Goal: Task Accomplishment & Management: Manage account settings

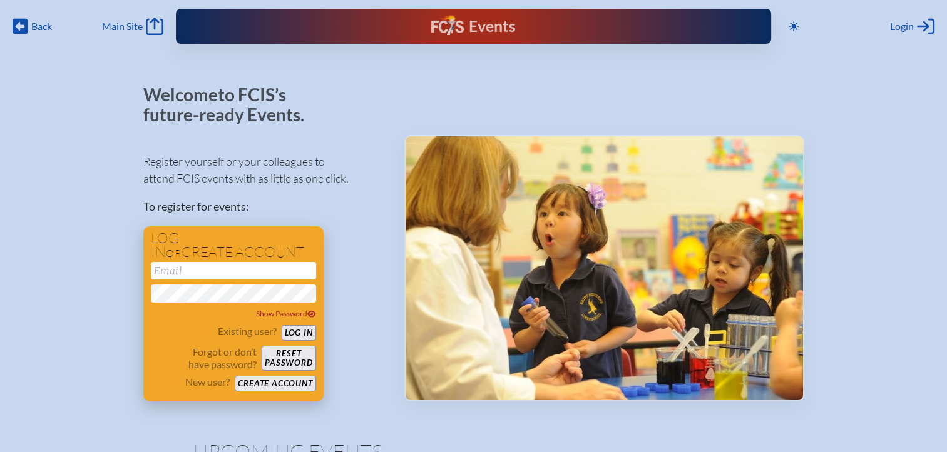
type input "[EMAIL_ADDRESS][DOMAIN_NAME]"
drag, startPoint x: 305, startPoint y: 335, endPoint x: 310, endPoint y: 325, distance: 10.6
click at [305, 334] on button "Log in" at bounding box center [299, 333] width 34 height 16
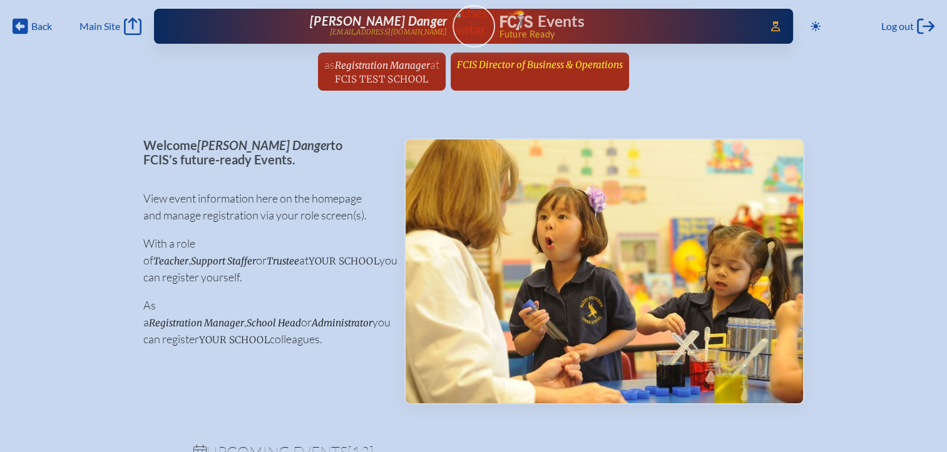
click at [548, 71] on link "FCIS Director of Business & Operations since February 4th, 2003" at bounding box center [540, 65] width 176 height 24
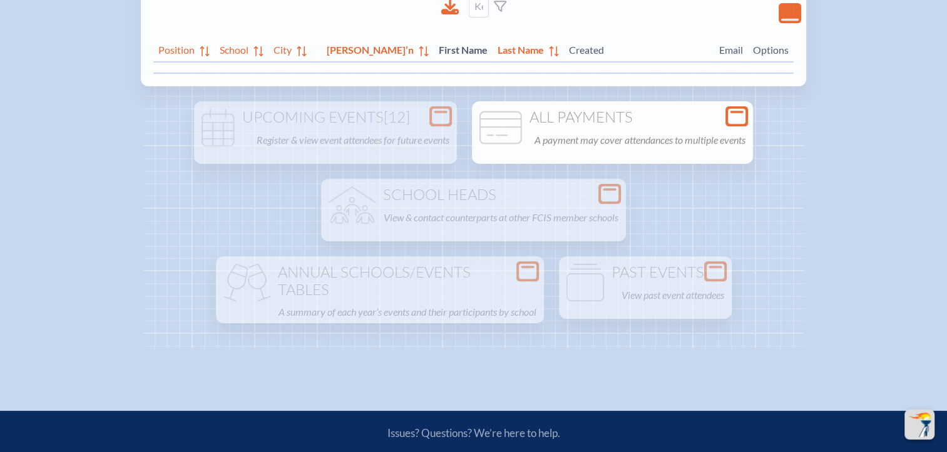
scroll to position [125, 0]
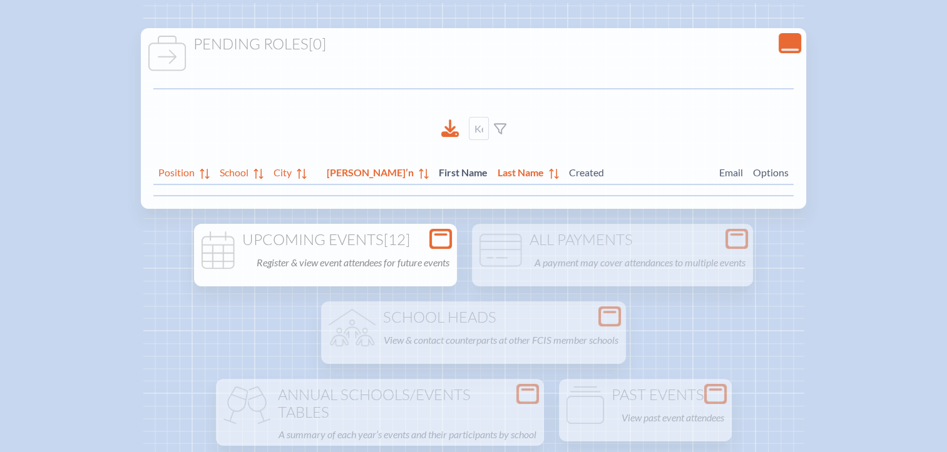
click at [426, 237] on h1 "Upcoming Events [12]" at bounding box center [325, 241] width 253 height 18
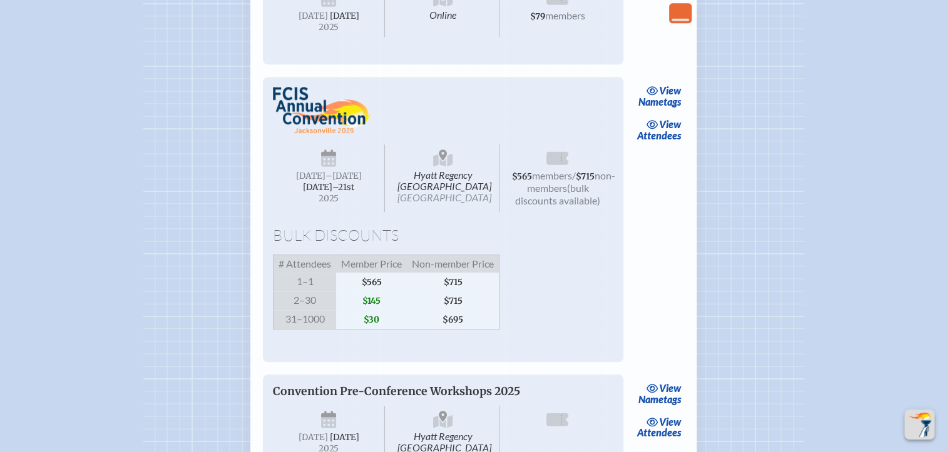
scroll to position [1001, 0]
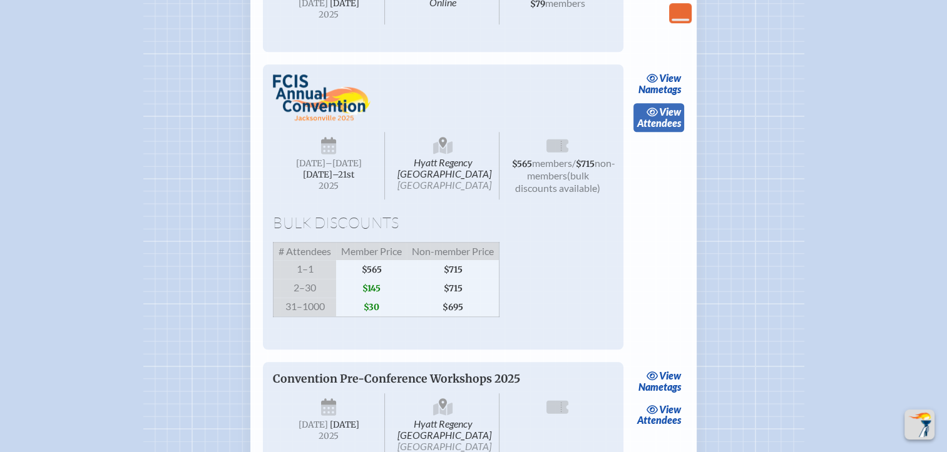
click at [663, 118] on span "view" at bounding box center [670, 112] width 22 height 12
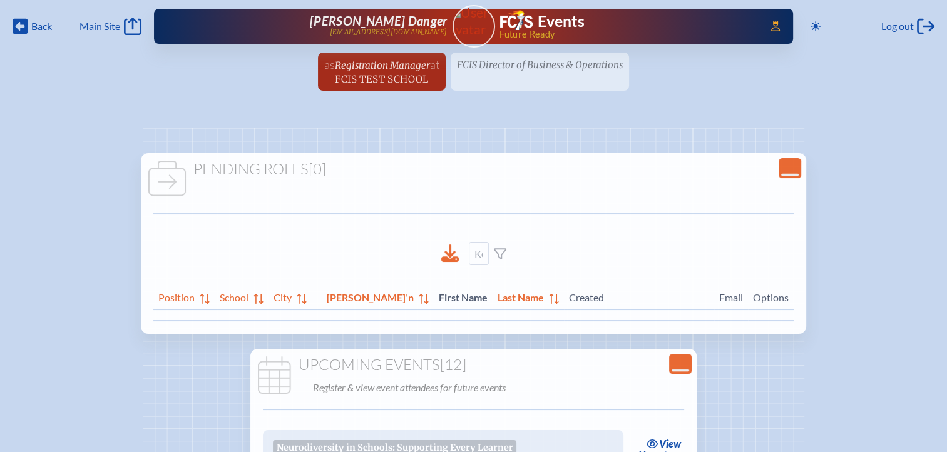
scroll to position [1001, 0]
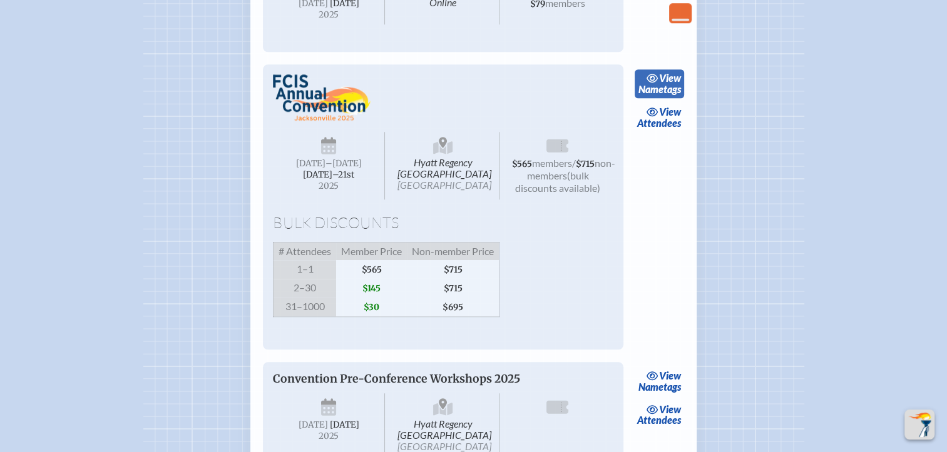
click at [668, 98] on link "view Nametags" at bounding box center [659, 83] width 49 height 29
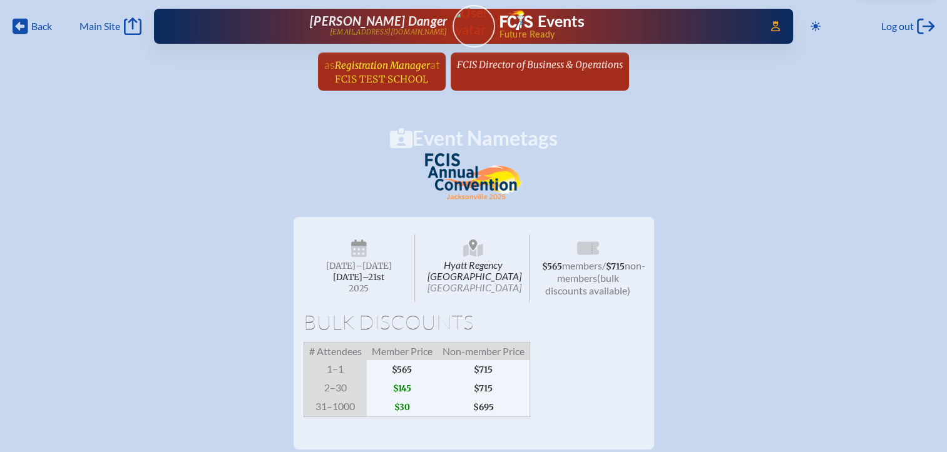
click at [403, 64] on span "Registration Manager" at bounding box center [382, 65] width 95 height 12
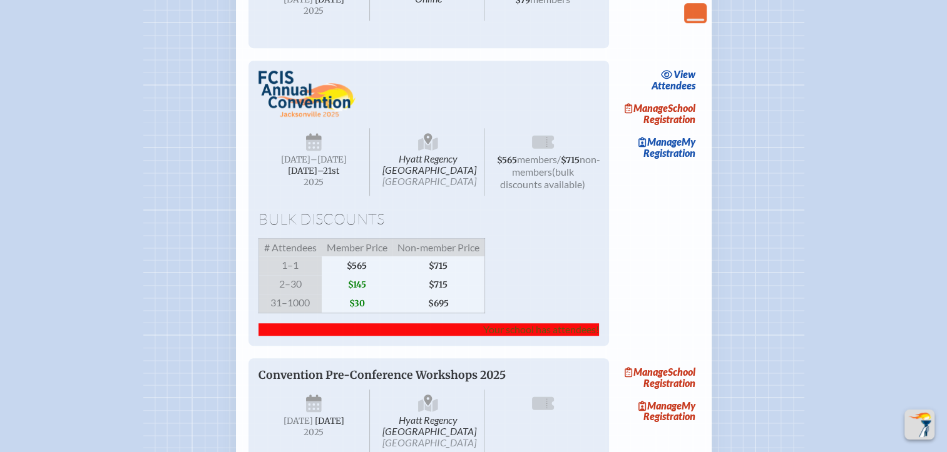
scroll to position [814, 0]
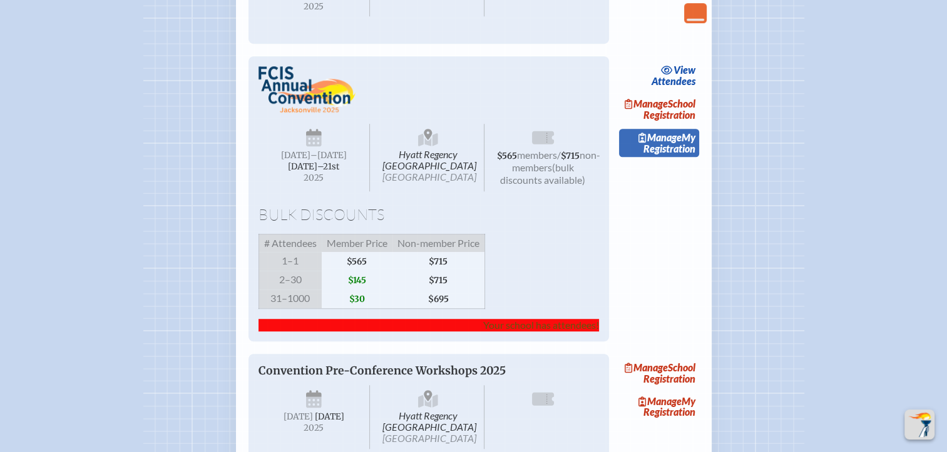
click at [679, 143] on span "Manage" at bounding box center [659, 137] width 43 height 12
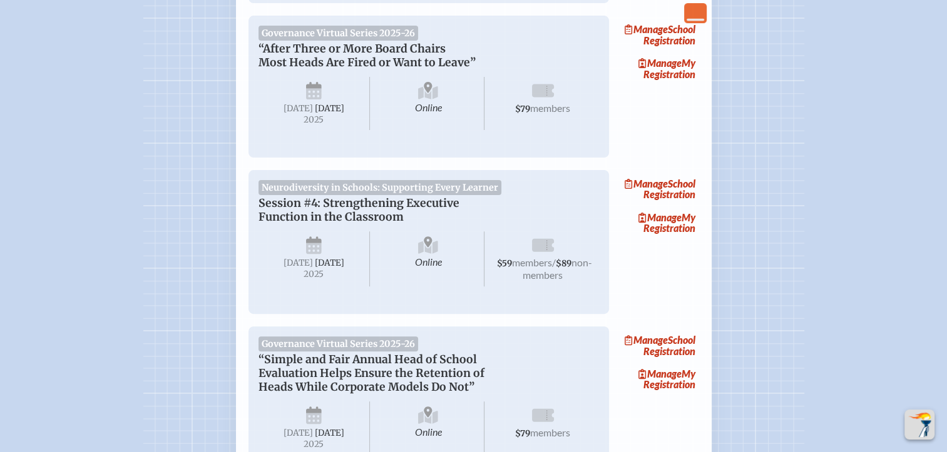
scroll to position [814, 0]
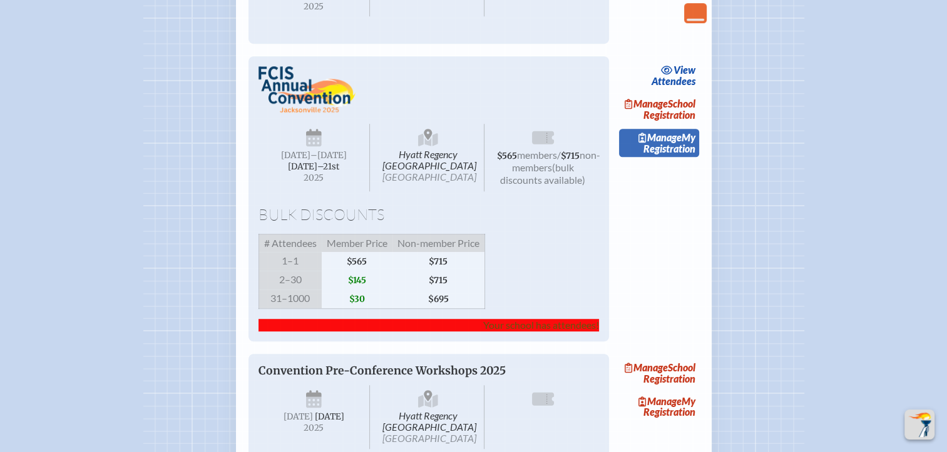
click at [678, 158] on link "Manage My Registration" at bounding box center [659, 143] width 80 height 29
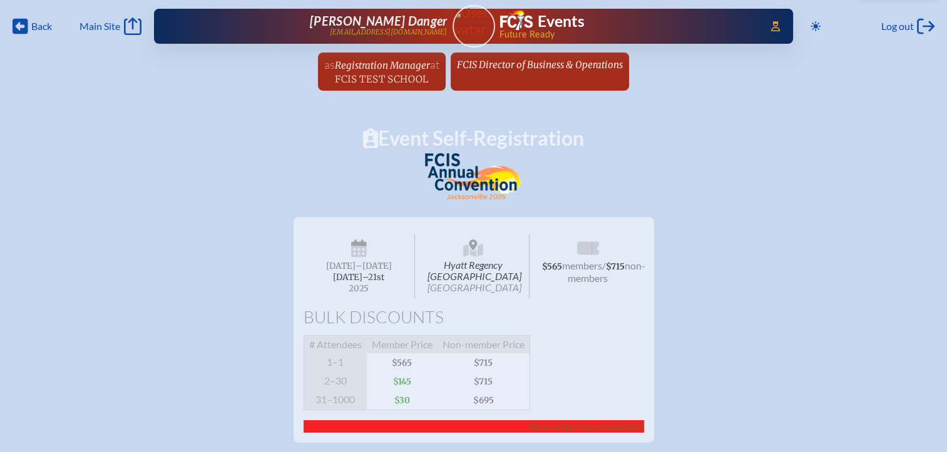
scroll to position [814, 0]
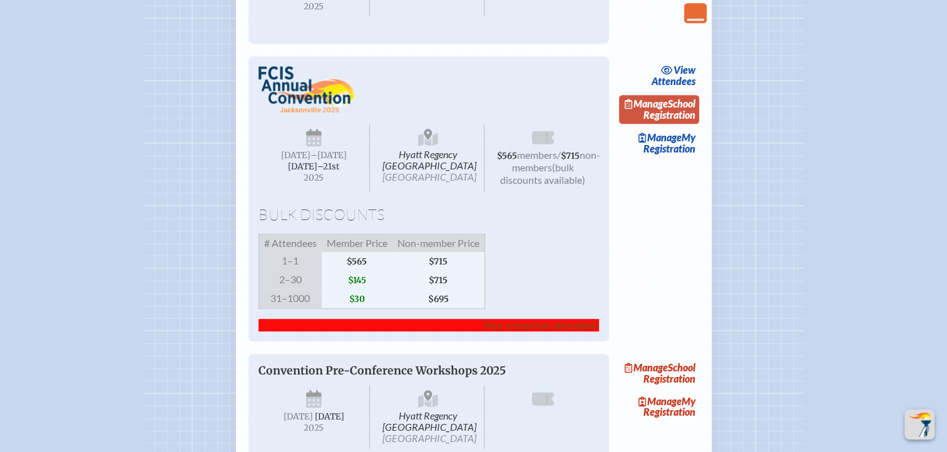
click at [677, 124] on link "Manage School Registration" at bounding box center [659, 109] width 80 height 29
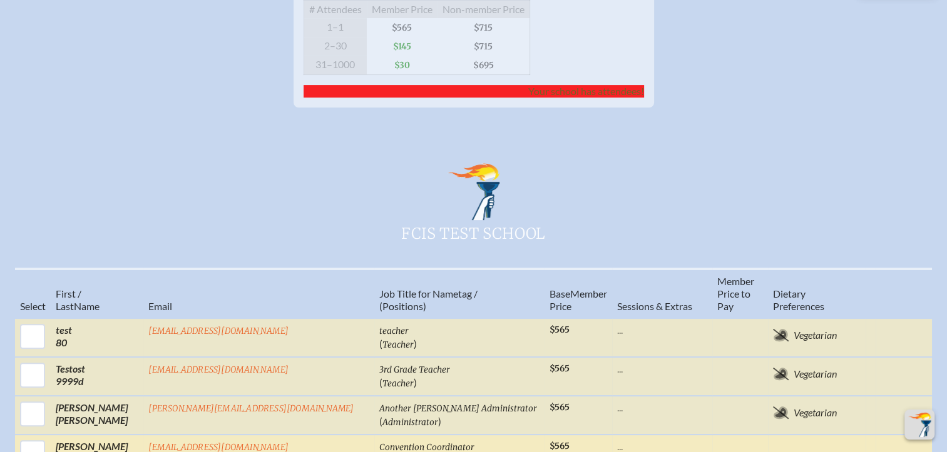
scroll to position [438, 0]
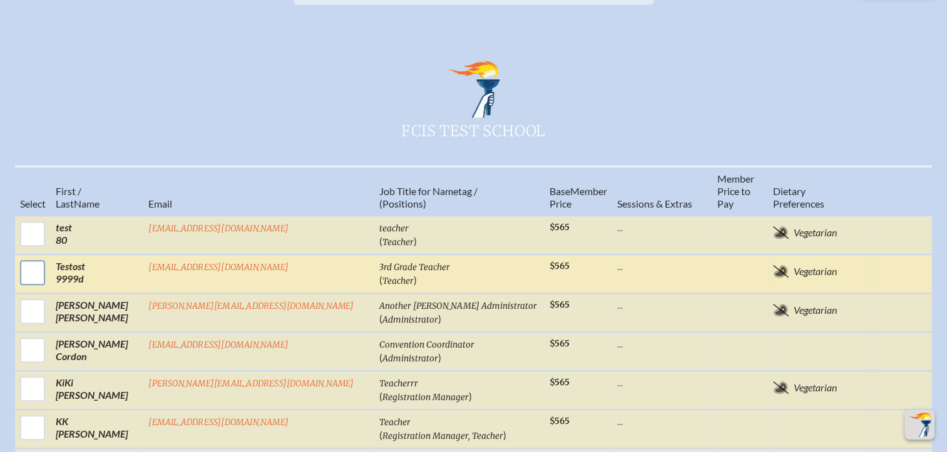
click at [48, 279] on input "checkbox" at bounding box center [32, 272] width 31 height 31
checkbox input "true"
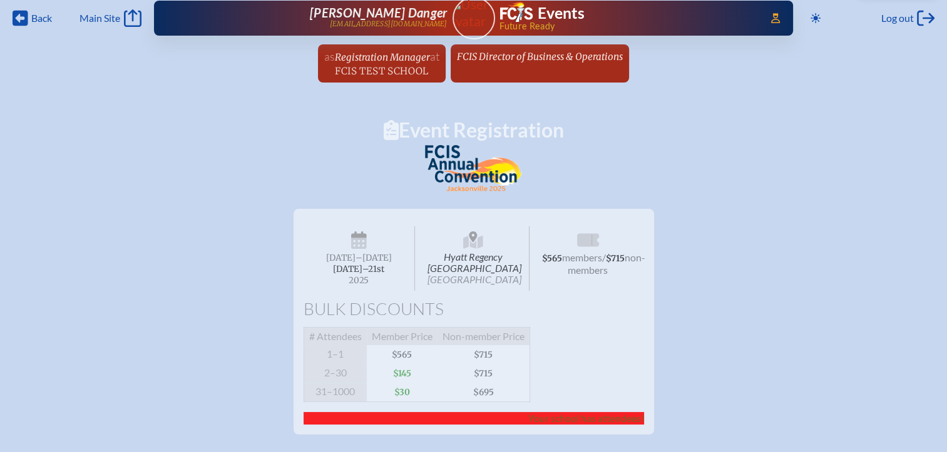
scroll to position [0, 0]
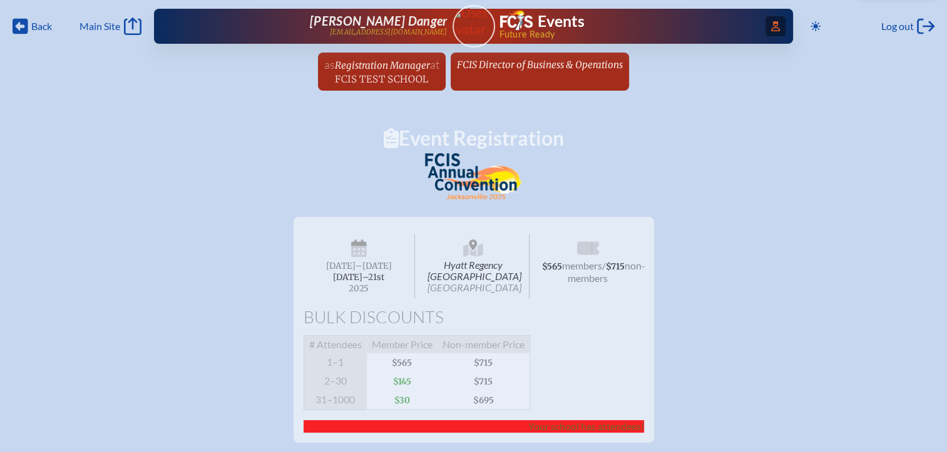
click at [771, 26] on icon "Access Users..." at bounding box center [775, 26] width 9 height 10
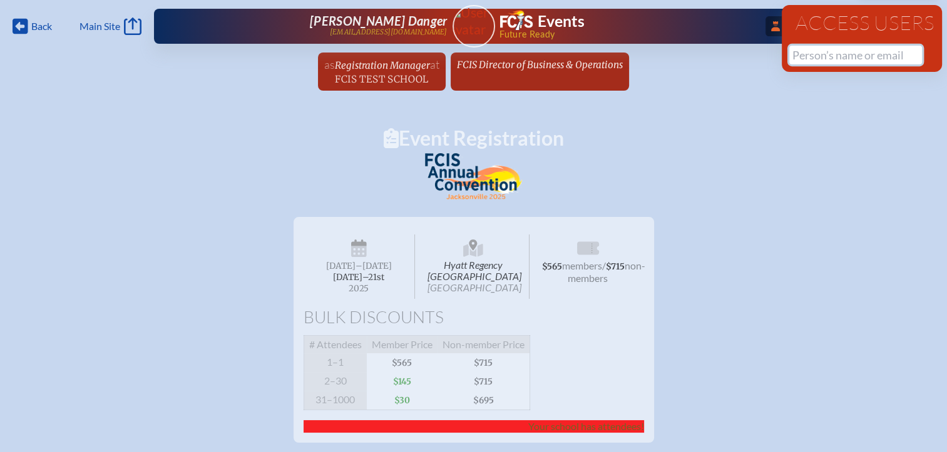
click at [825, 58] on input "text" at bounding box center [855, 55] width 133 height 19
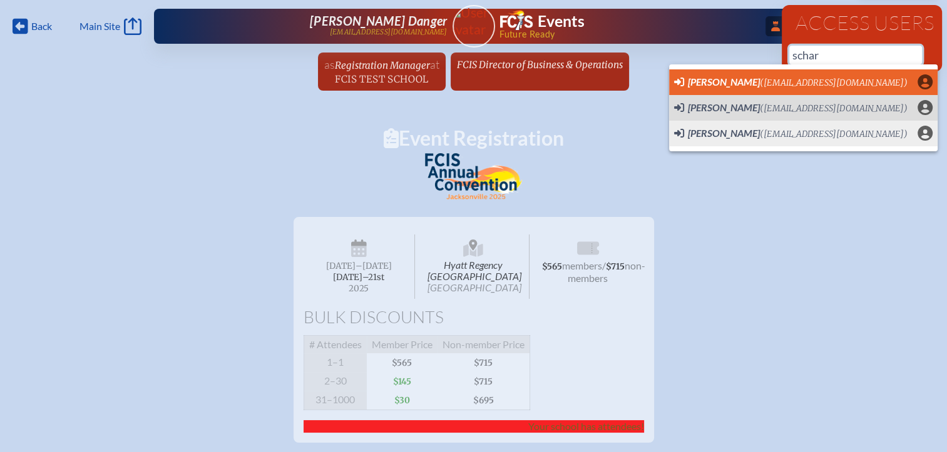
scroll to position [0, 9]
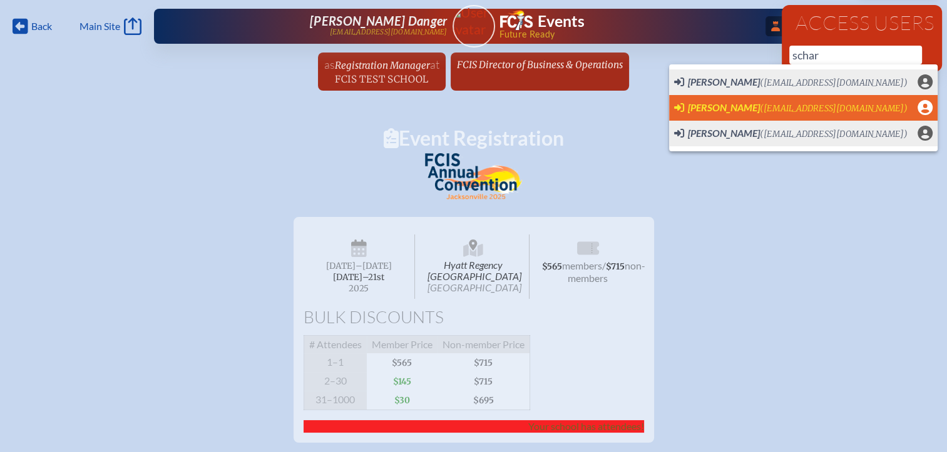
click at [727, 103] on span "[PERSON_NAME]" at bounding box center [724, 107] width 72 height 12
type input "[EMAIL_ADDRESS][DOMAIN_NAME]"
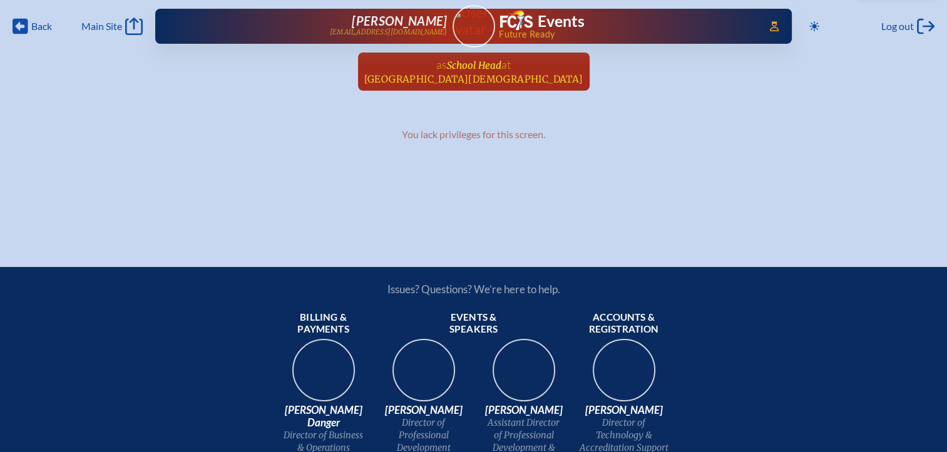
click at [489, 78] on span "Miami Shores Presbyterian Church School" at bounding box center [473, 79] width 219 height 12
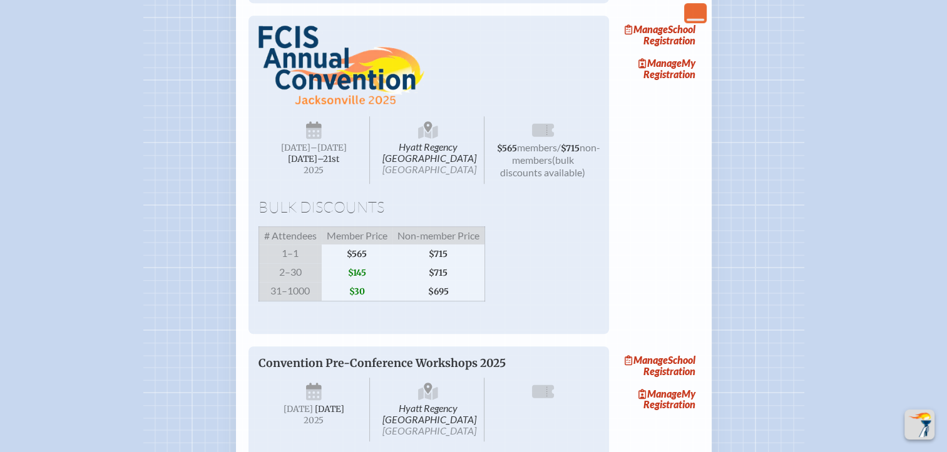
scroll to position [876, 0]
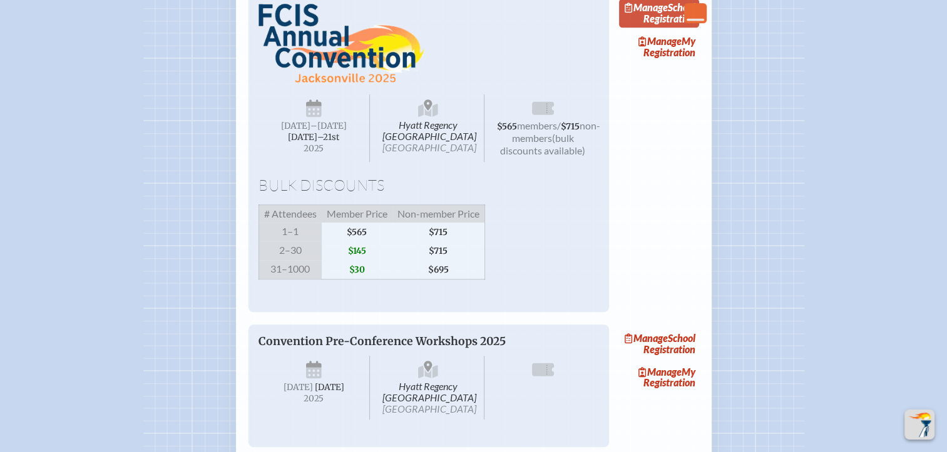
click at [681, 28] on link "Manage School Registration" at bounding box center [659, 13] width 80 height 29
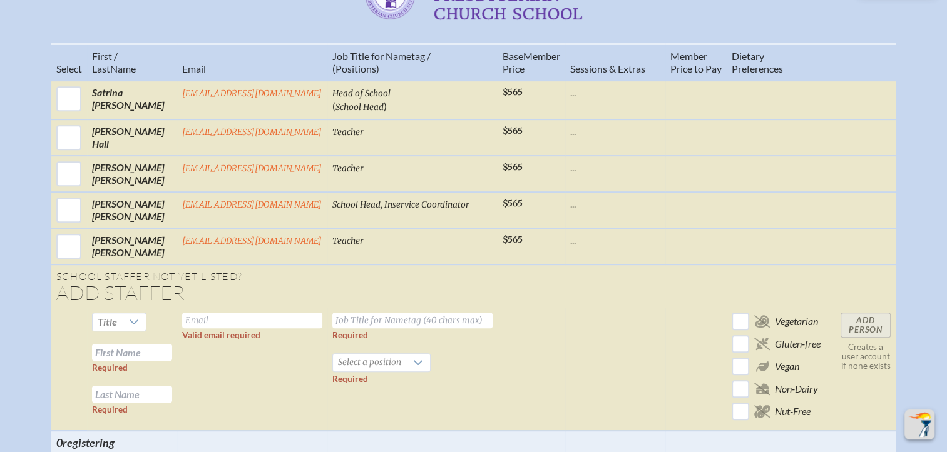
scroll to position [501, 0]
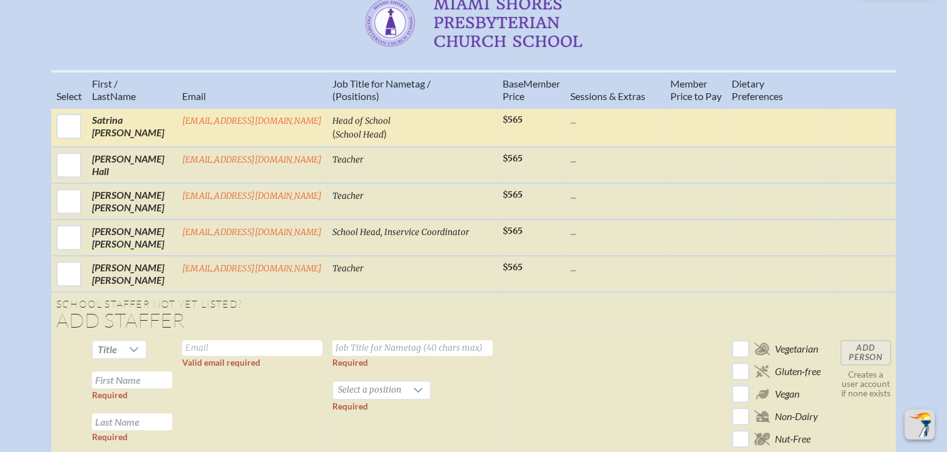
click at [77, 129] on input "checkbox" at bounding box center [68, 126] width 31 height 31
checkbox input "true"
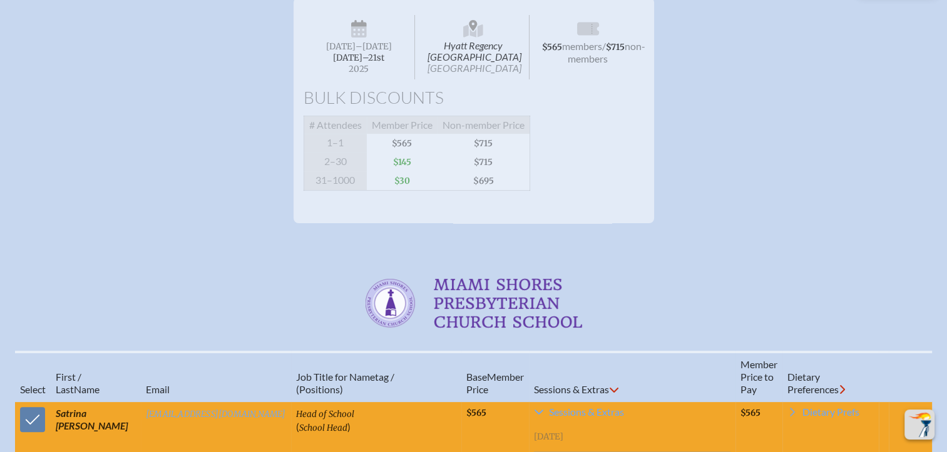
scroll to position [125, 0]
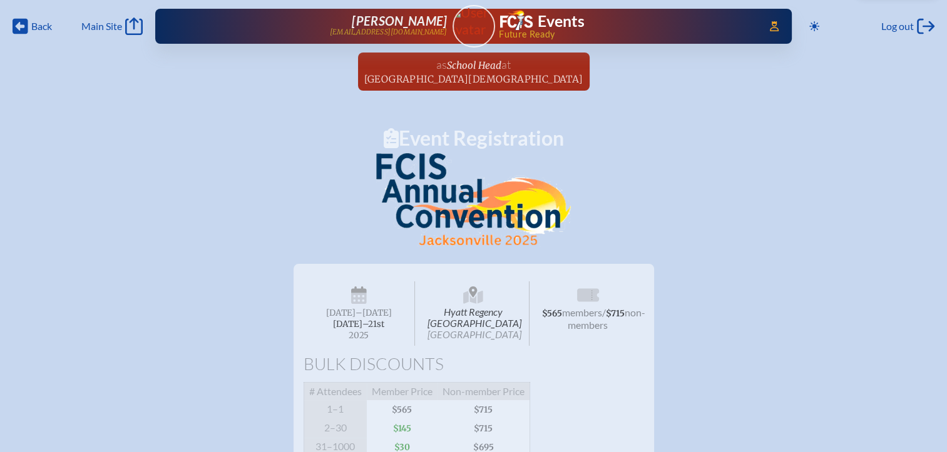
click at [497, 74] on span "[GEOGRAPHIC_DATA][DEMOGRAPHIC_DATA]" at bounding box center [473, 79] width 219 height 12
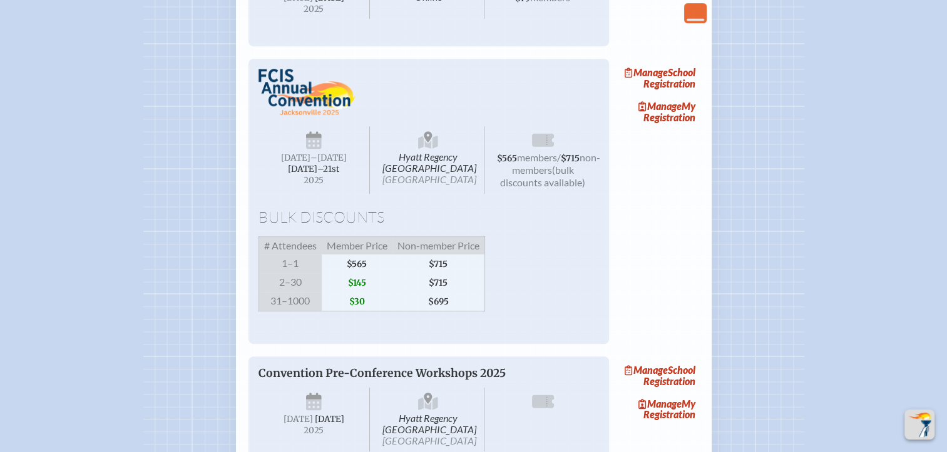
scroll to position [814, 0]
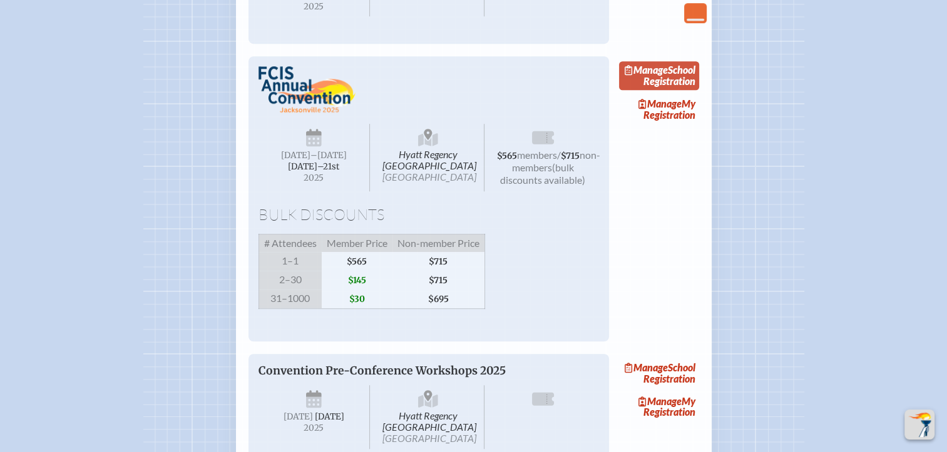
click at [695, 90] on link "Manage School Registration" at bounding box center [659, 75] width 80 height 29
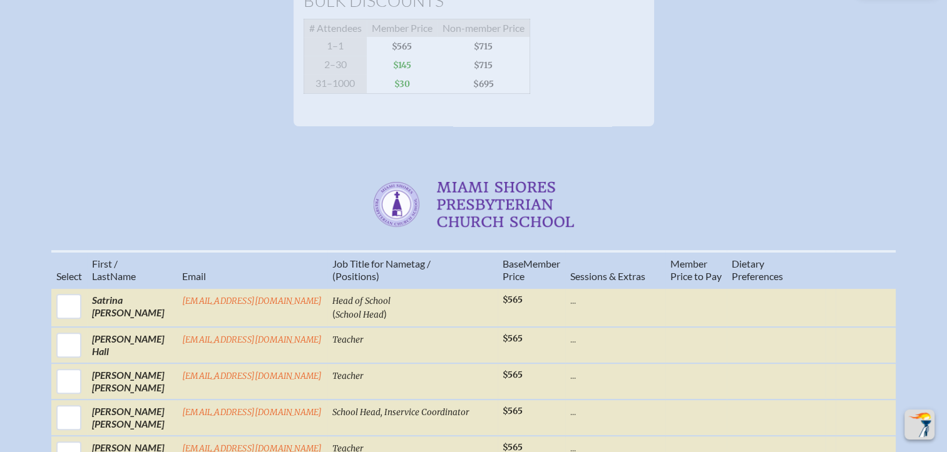
scroll to position [563, 0]
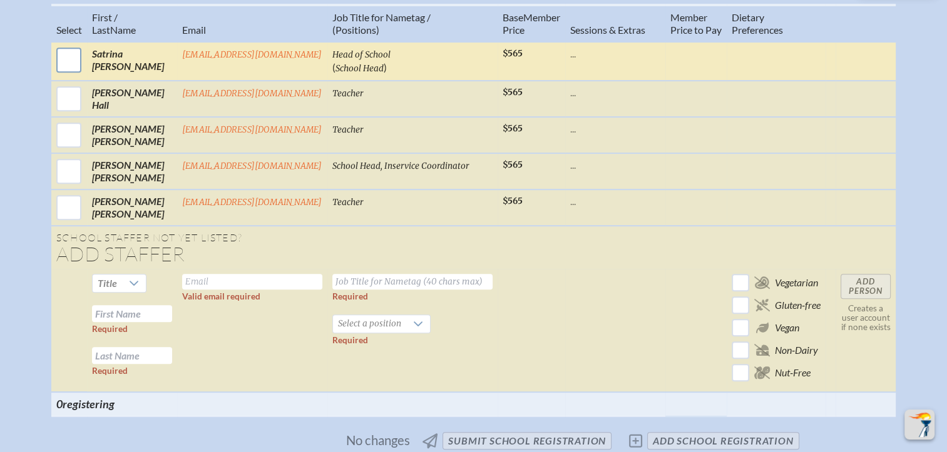
click at [66, 71] on input "checkbox" at bounding box center [68, 59] width 31 height 31
checkbox input "true"
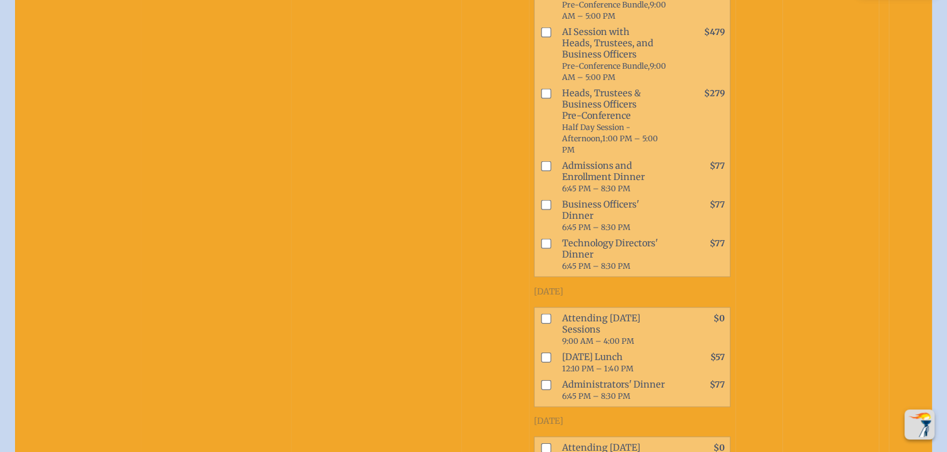
scroll to position [814, 0]
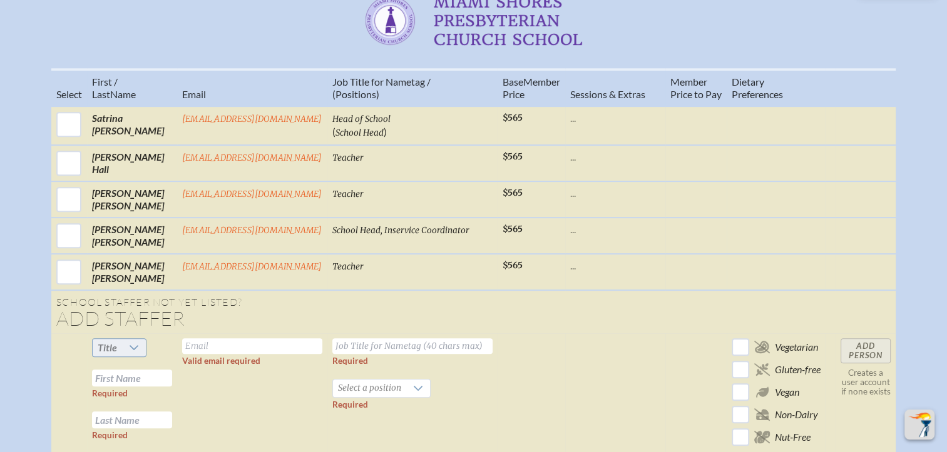
scroll to position [501, 0]
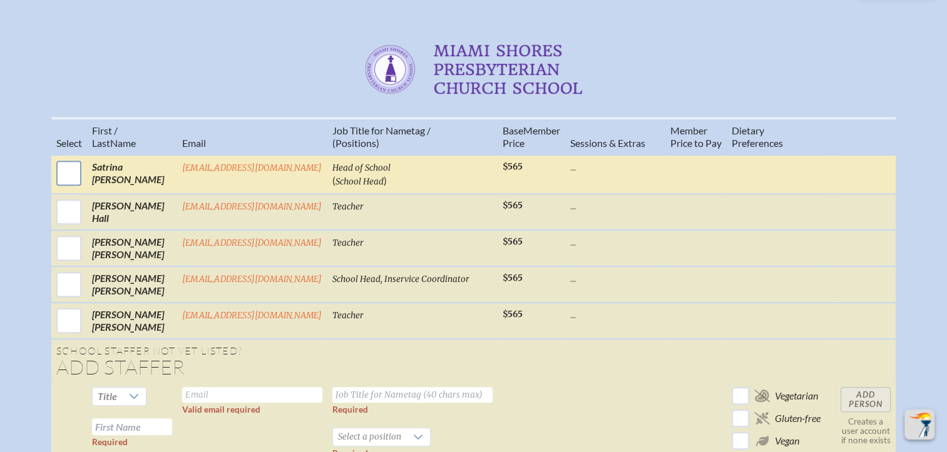
click at [74, 158] on input "checkbox" at bounding box center [68, 173] width 31 height 31
checkbox input "true"
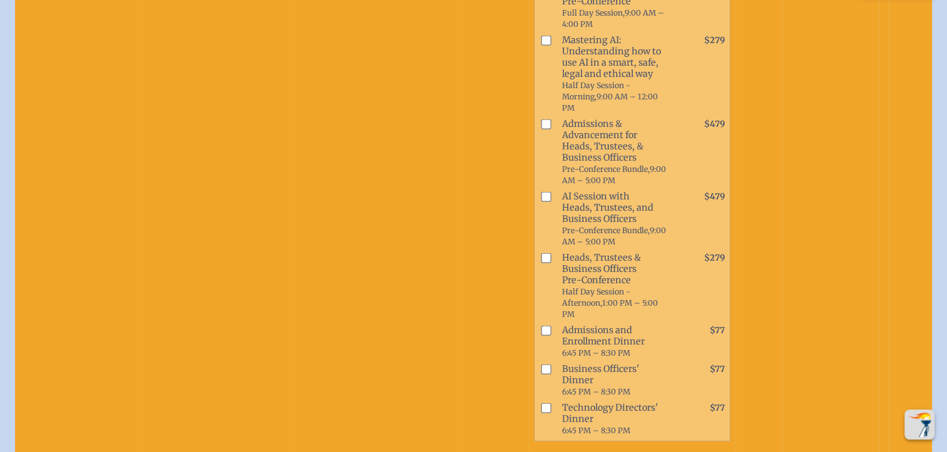
scroll to position [876, 0]
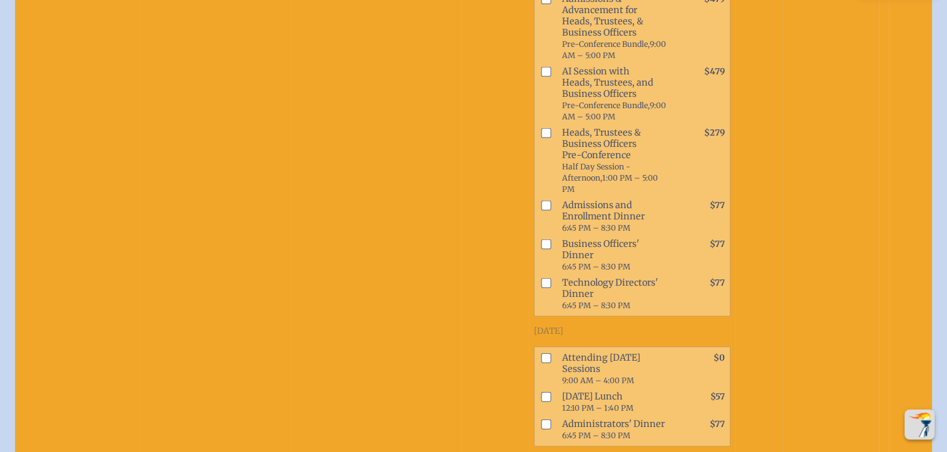
click at [541, 353] on input "checkbox" at bounding box center [546, 358] width 10 height 10
checkbox input "true"
click at [541, 392] on input "checkbox" at bounding box center [546, 397] width 10 height 10
checkbox input "true"
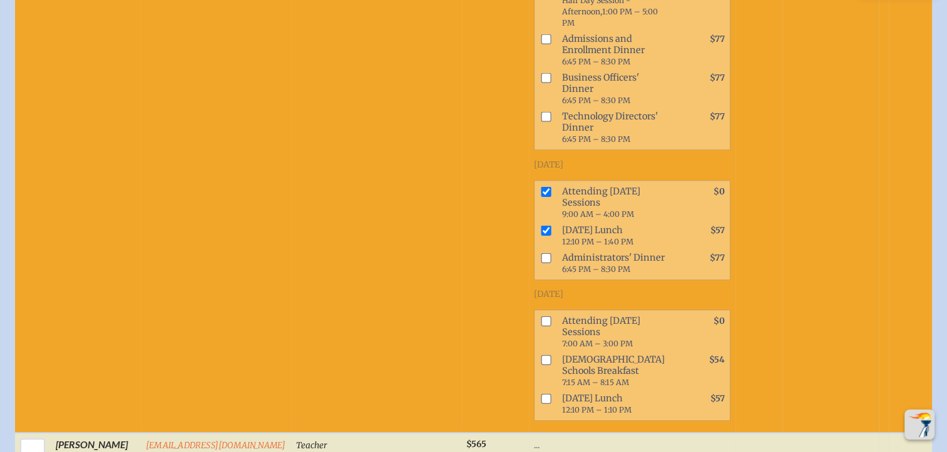
scroll to position [1064, 0]
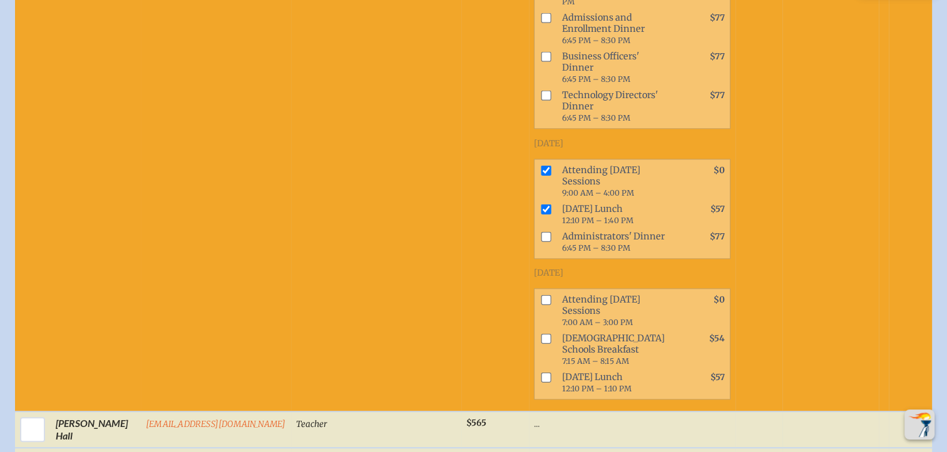
click at [541, 295] on input "checkbox" at bounding box center [546, 300] width 10 height 10
checkbox input "true"
click at [541, 372] on input "checkbox" at bounding box center [546, 377] width 10 height 10
checkbox input "true"
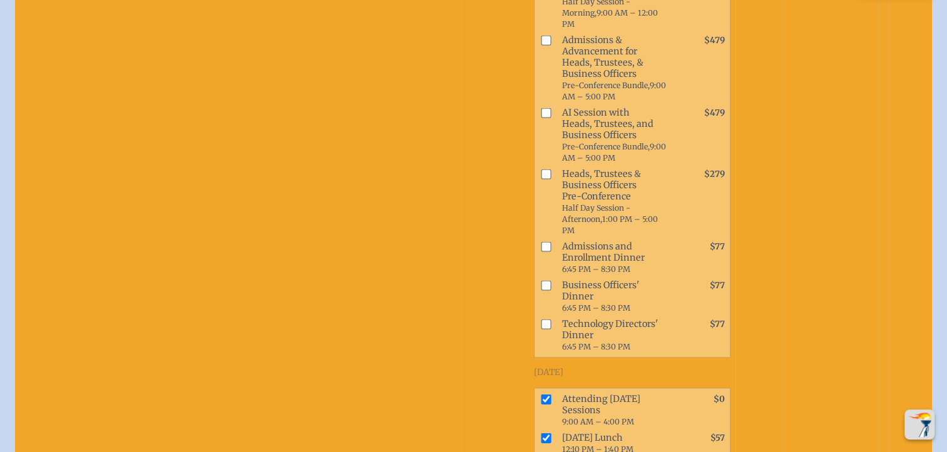
scroll to position [814, 0]
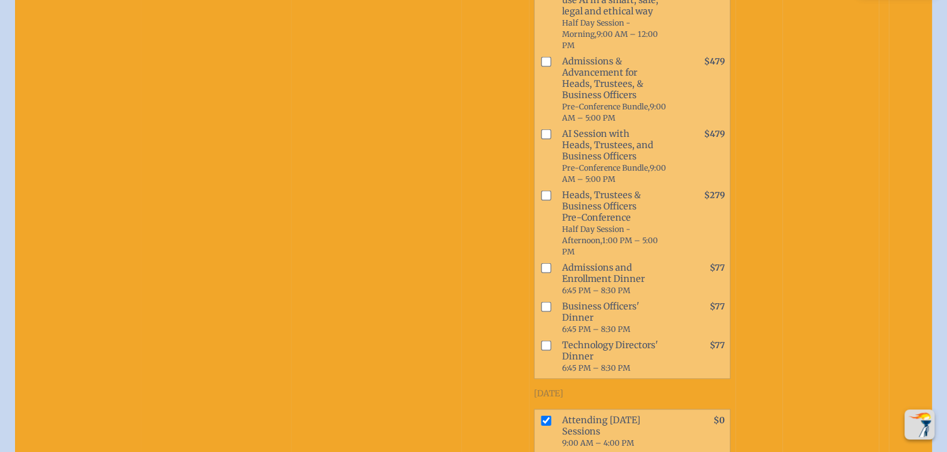
checkbox input "true"
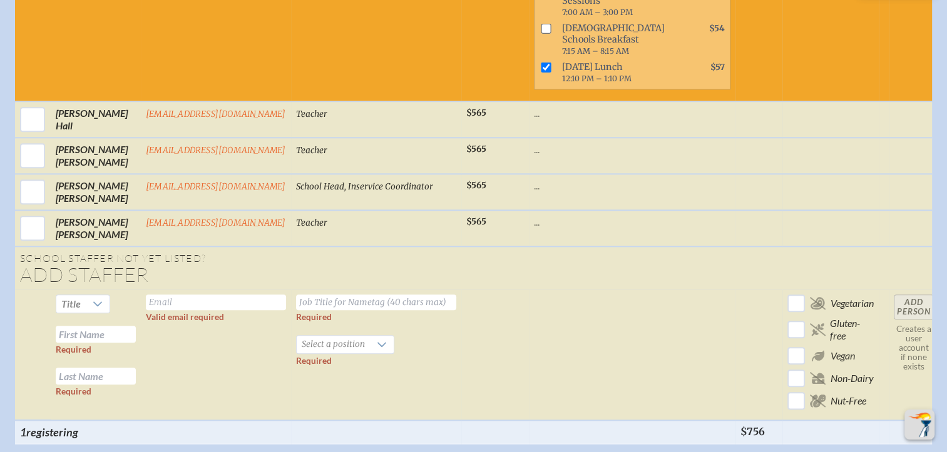
scroll to position [1377, 0]
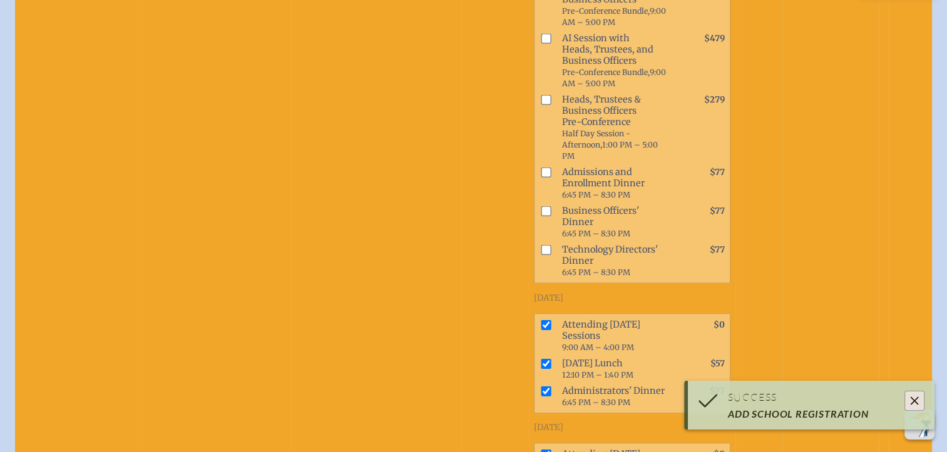
scroll to position [876, 0]
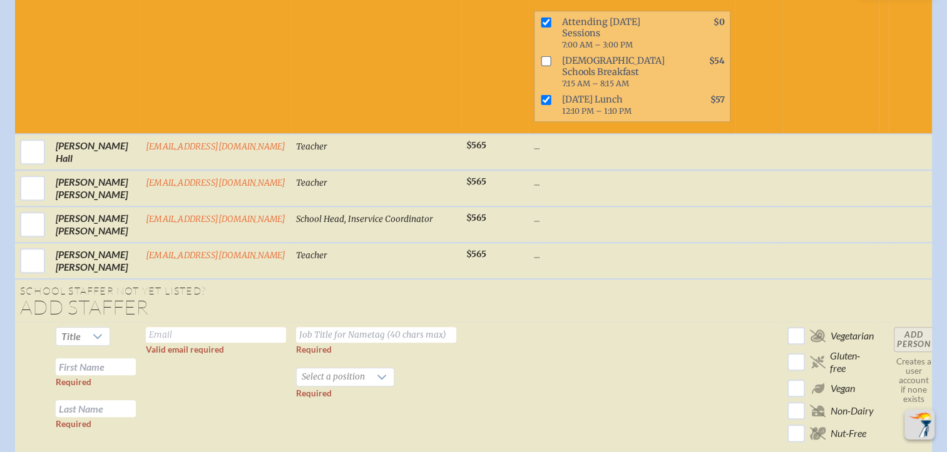
scroll to position [1439, 0]
